Goal: Entertainment & Leisure: Consume media (video, audio)

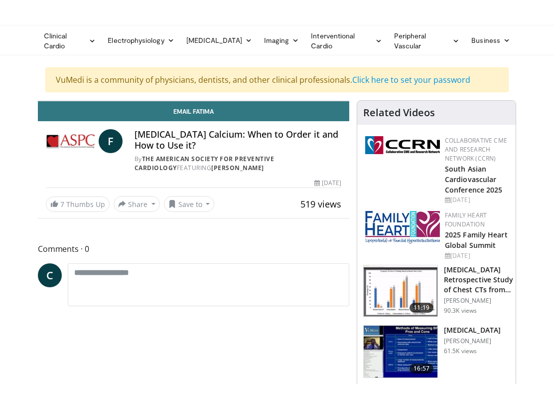
scroll to position [10, 0]
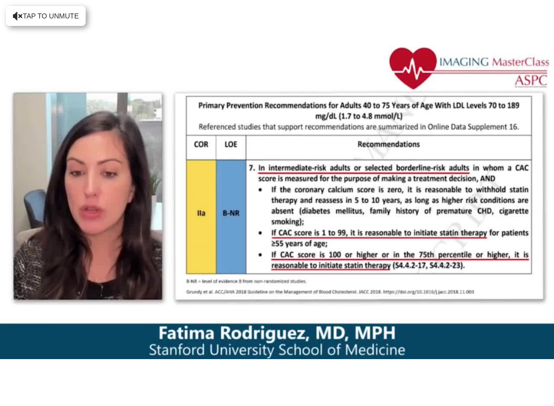
click at [499, 249] on div "10 seconds Tap to unmute" at bounding box center [277, 203] width 554 height 406
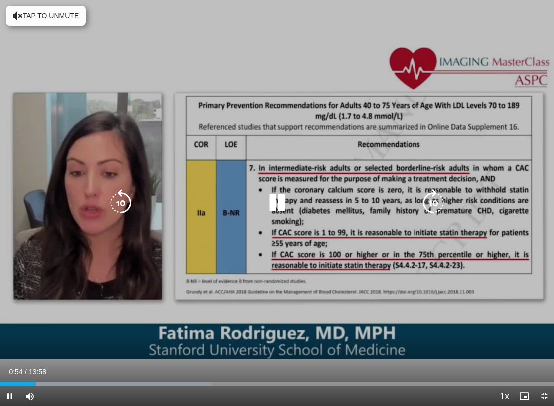
click at [437, 201] on icon "Video Player" at bounding box center [434, 203] width 28 height 28
click at [432, 209] on icon "Video Player" at bounding box center [434, 203] width 28 height 28
click at [435, 208] on icon "Video Player" at bounding box center [434, 203] width 28 height 28
click at [435, 205] on icon "Video Player" at bounding box center [434, 203] width 28 height 28
click at [437, 200] on icon "Video Player" at bounding box center [434, 203] width 28 height 28
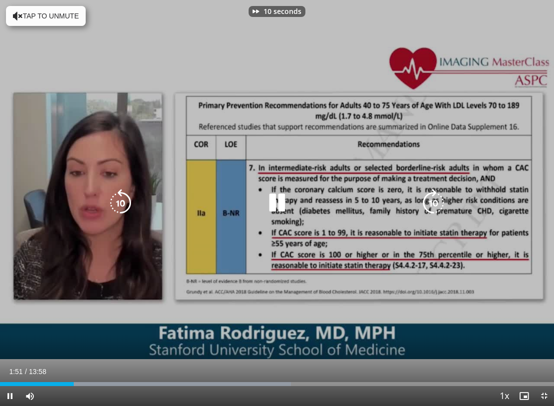
click at [440, 201] on icon "Video Player" at bounding box center [434, 203] width 28 height 28
click at [438, 199] on icon "Video Player" at bounding box center [434, 203] width 28 height 28
click at [438, 201] on icon "Video Player" at bounding box center [434, 203] width 28 height 28
click at [435, 202] on icon "Video Player" at bounding box center [434, 203] width 28 height 28
click at [434, 206] on icon "Video Player" at bounding box center [434, 203] width 28 height 28
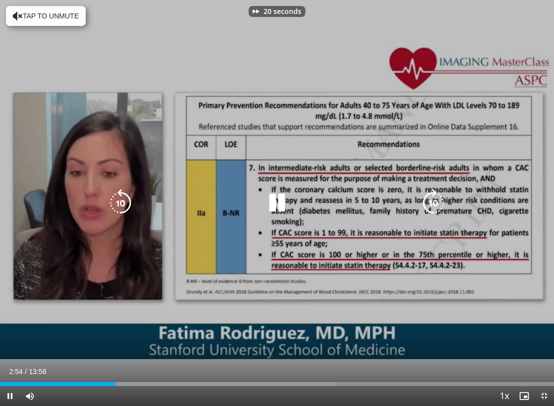
click at [433, 209] on icon "Video Player" at bounding box center [434, 203] width 28 height 28
click at [434, 204] on icon "Video Player" at bounding box center [434, 203] width 28 height 28
click at [434, 203] on icon "Video Player" at bounding box center [434, 203] width 28 height 28
click at [431, 203] on icon "Video Player" at bounding box center [434, 203] width 28 height 28
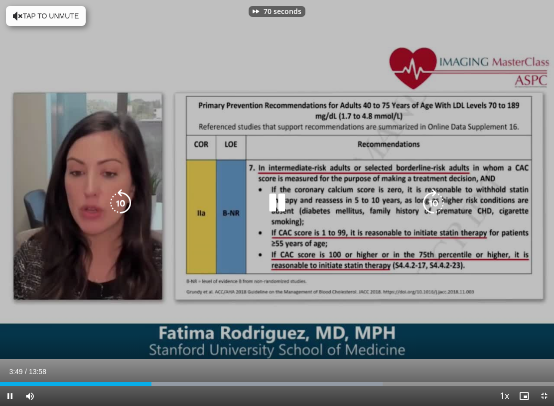
click at [435, 205] on icon "Video Player" at bounding box center [434, 203] width 28 height 28
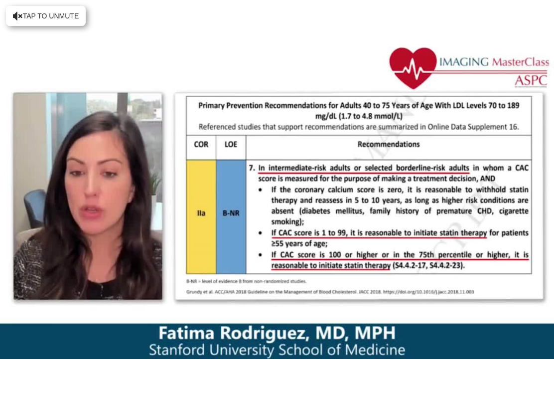
click at [436, 199] on icon "Video Player" at bounding box center [434, 203] width 28 height 28
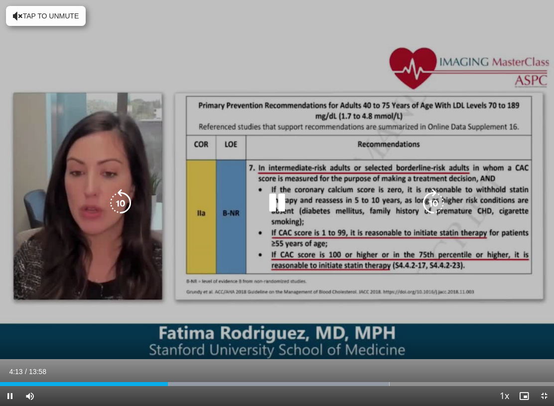
click at [436, 203] on icon "Video Player" at bounding box center [434, 203] width 28 height 28
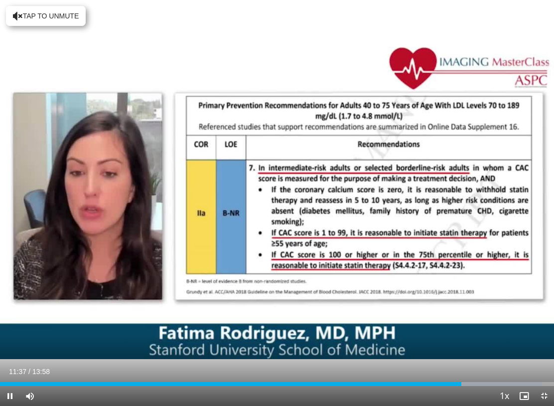
click at [447, 132] on div "10 seconds Tap to unmute" at bounding box center [277, 203] width 554 height 406
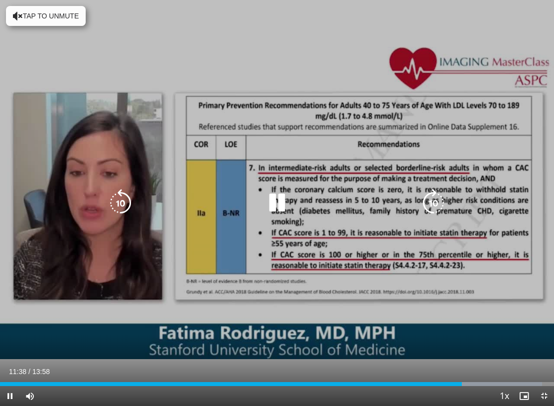
click at [453, 129] on div "10 seconds Tap to unmute" at bounding box center [277, 203] width 554 height 406
click at [122, 201] on icon "Video Player" at bounding box center [121, 203] width 28 height 28
click at [119, 199] on icon "Video Player" at bounding box center [121, 203] width 28 height 28
click at [127, 203] on icon "Video Player" at bounding box center [121, 203] width 28 height 28
click at [124, 211] on icon "Video Player" at bounding box center [121, 203] width 28 height 28
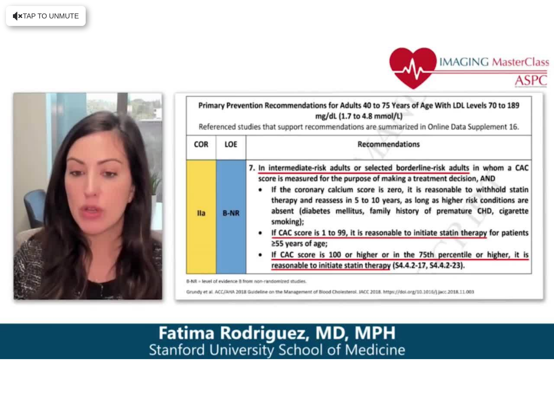
click at [129, 203] on icon "Video Player" at bounding box center [121, 203] width 28 height 28
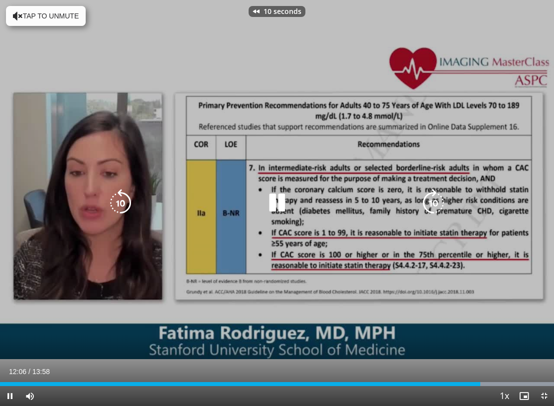
click at [126, 198] on icon "Video Player" at bounding box center [121, 203] width 28 height 28
click at [115, 195] on icon "Video Player" at bounding box center [121, 203] width 28 height 28
click at [115, 201] on icon "Video Player" at bounding box center [121, 203] width 28 height 28
click at [282, 198] on icon "Video Player" at bounding box center [277, 203] width 28 height 28
click at [276, 194] on icon "Video Player" at bounding box center [277, 203] width 28 height 28
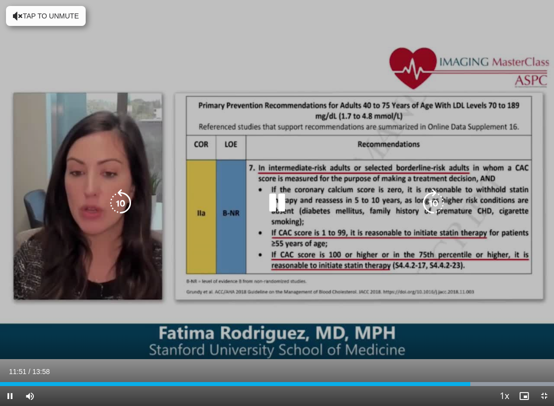
click at [439, 202] on icon "Video Player" at bounding box center [434, 203] width 28 height 28
click at [436, 203] on icon "Video Player" at bounding box center [434, 203] width 28 height 28
click at [282, 210] on icon "Video Player" at bounding box center [277, 203] width 28 height 28
click at [274, 207] on icon "Video Player" at bounding box center [277, 203] width 28 height 28
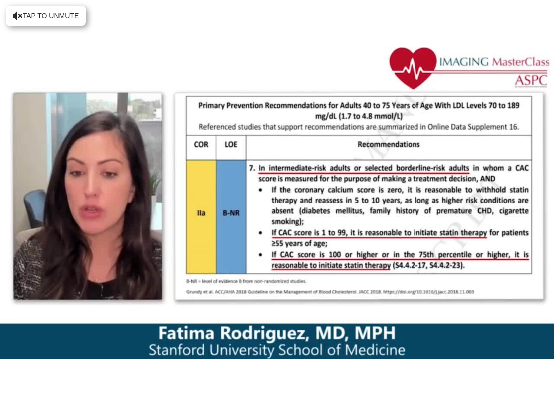
click at [437, 201] on icon "Video Player" at bounding box center [434, 203] width 28 height 28
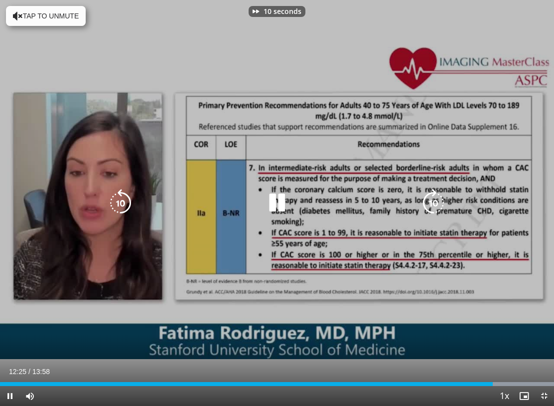
click at [277, 206] on icon "Video Player" at bounding box center [277, 203] width 28 height 28
click at [274, 209] on icon "Video Player" at bounding box center [277, 203] width 28 height 28
click at [431, 209] on icon "Video Player" at bounding box center [434, 203] width 28 height 28
click at [283, 204] on icon "Video Player" at bounding box center [277, 203] width 28 height 28
click at [280, 199] on icon "Video Player" at bounding box center [277, 203] width 28 height 28
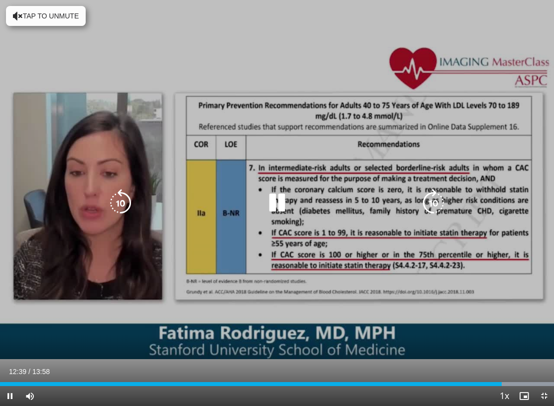
click at [437, 201] on icon "Video Player" at bounding box center [434, 203] width 28 height 28
click at [282, 205] on icon "Video Player" at bounding box center [277, 203] width 28 height 28
click at [283, 201] on icon "Video Player" at bounding box center [277, 203] width 28 height 28
click at [122, 202] on icon "Video Player" at bounding box center [121, 203] width 28 height 28
click at [127, 200] on icon "Video Player" at bounding box center [121, 203] width 28 height 28
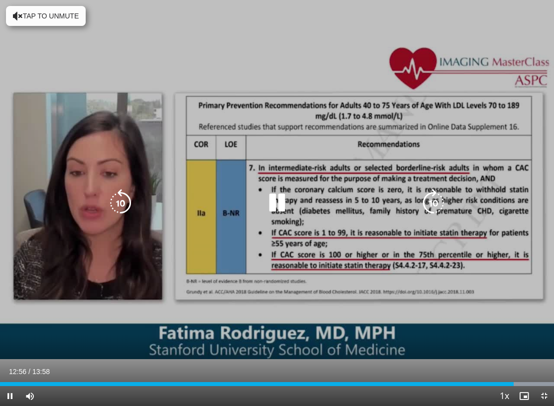
click at [280, 202] on icon "Video Player" at bounding box center [277, 203] width 28 height 28
click at [276, 204] on icon "Video Player" at bounding box center [277, 203] width 28 height 28
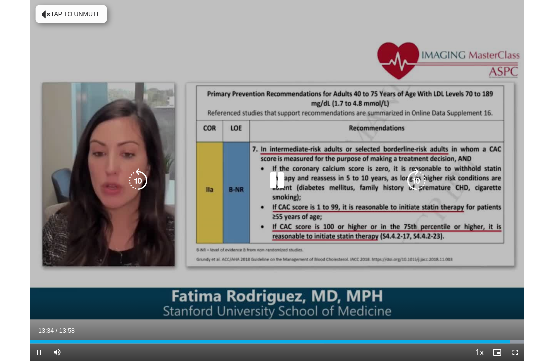
scroll to position [33, 0]
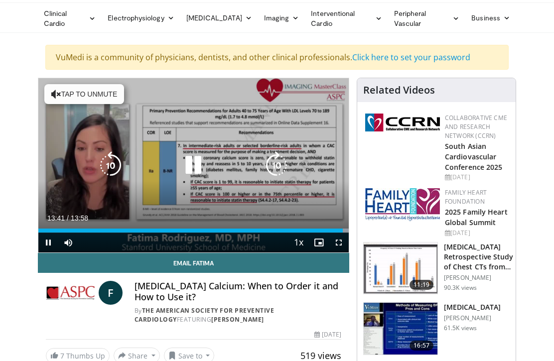
click at [197, 161] on icon "Video Player" at bounding box center [193, 165] width 28 height 28
click at [194, 167] on icon "Video Player" at bounding box center [193, 165] width 28 height 28
click at [200, 165] on icon "Video Player" at bounding box center [193, 165] width 28 height 28
